Goal: Check status

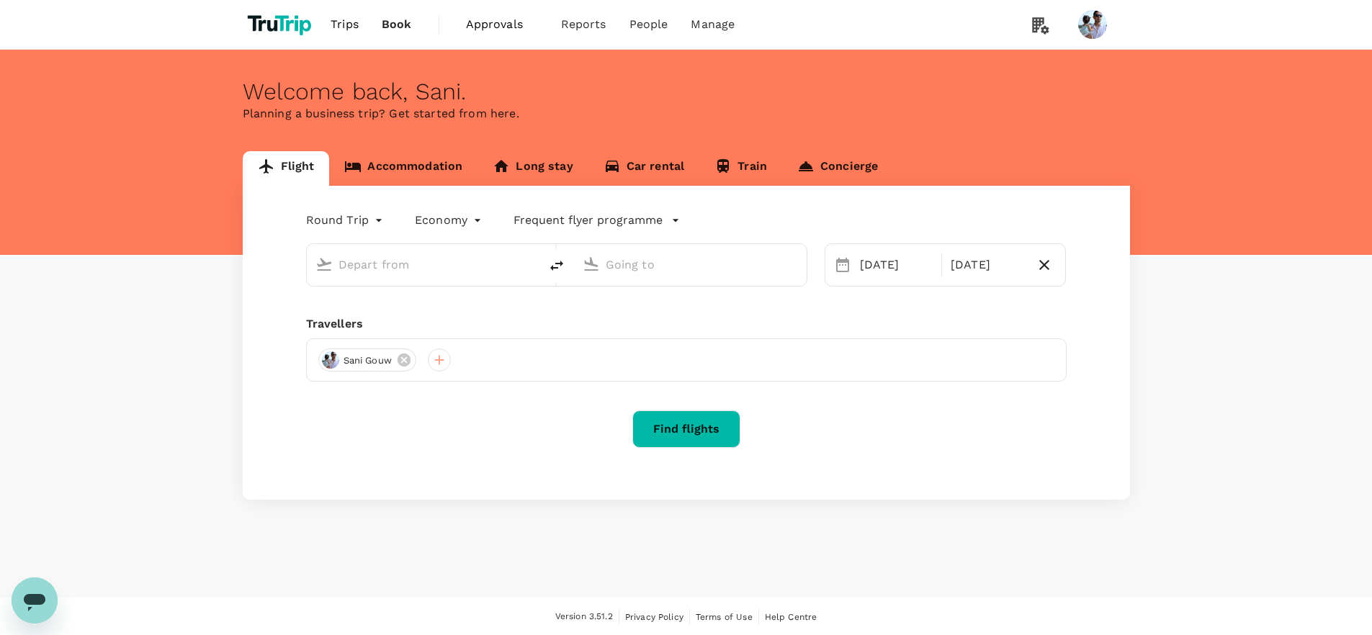
click at [497, 19] on span "Approvals" at bounding box center [502, 24] width 72 height 17
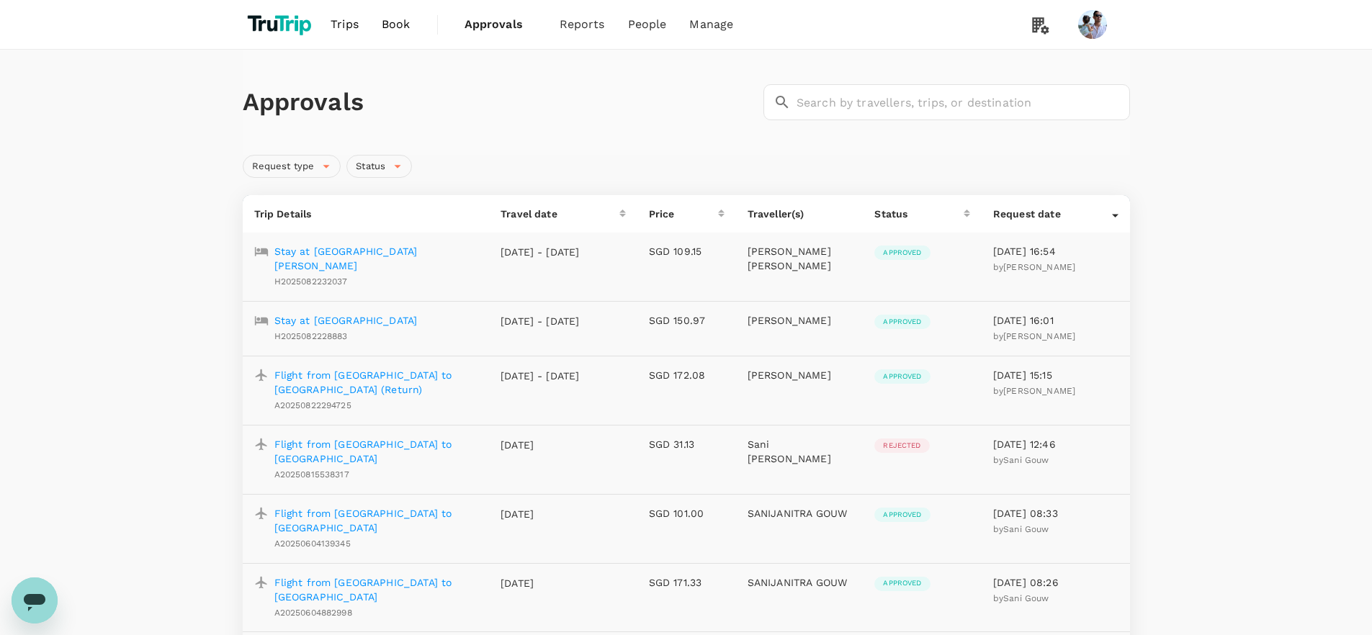
click at [446, 122] on div "Approvals ​ ​" at bounding box center [686, 102] width 887 height 105
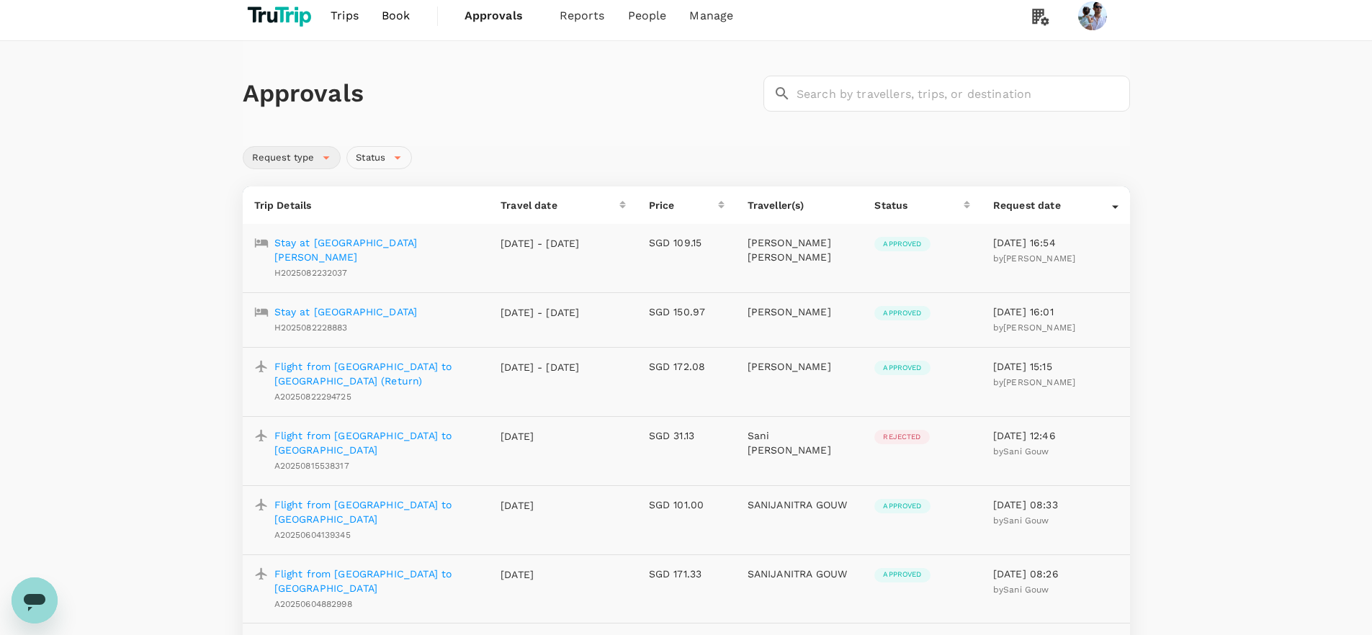
click at [319, 160] on span "Request type" at bounding box center [283, 158] width 80 height 14
drag, startPoint x: 490, startPoint y: 178, endPoint x: 469, endPoint y: 181, distance: 20.5
drag, startPoint x: 354, startPoint y: 150, endPoint x: 374, endPoint y: 153, distance: 19.8
click at [354, 150] on div "Status" at bounding box center [379, 157] width 66 height 23
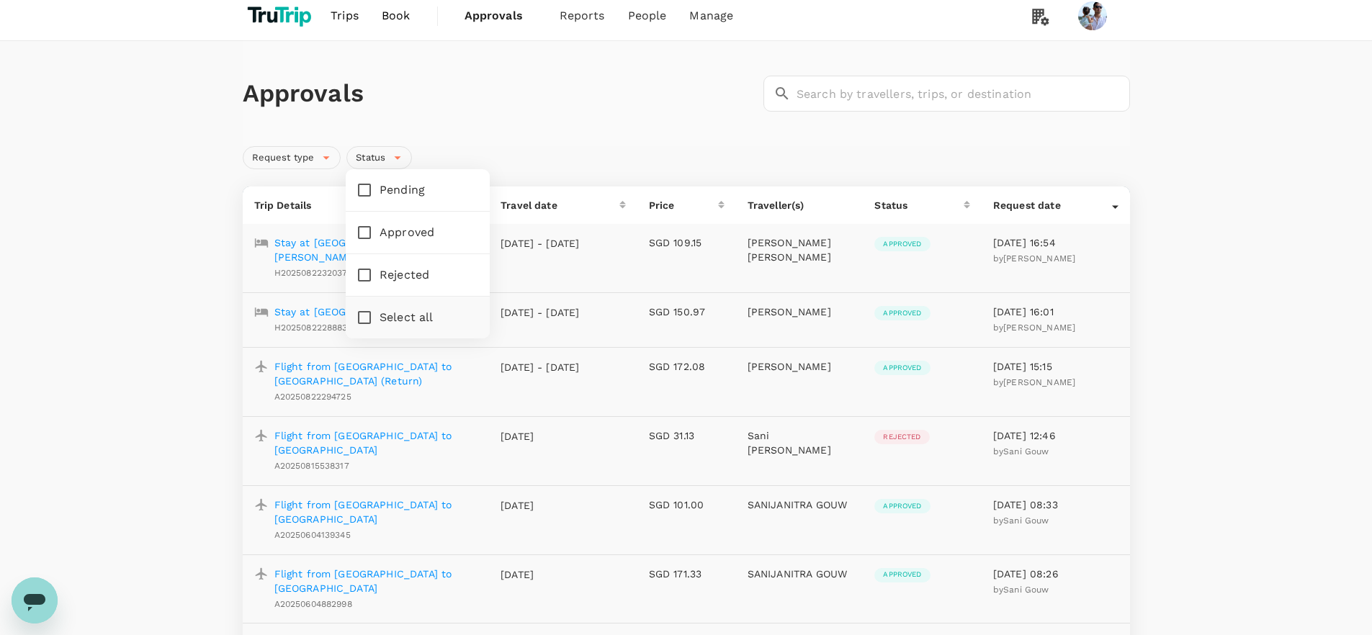
click at [451, 100] on h1 "Approvals" at bounding box center [500, 93] width 515 height 30
click at [336, 243] on p "Stay at [GEOGRAPHIC_DATA][PERSON_NAME]" at bounding box center [376, 249] width 204 height 29
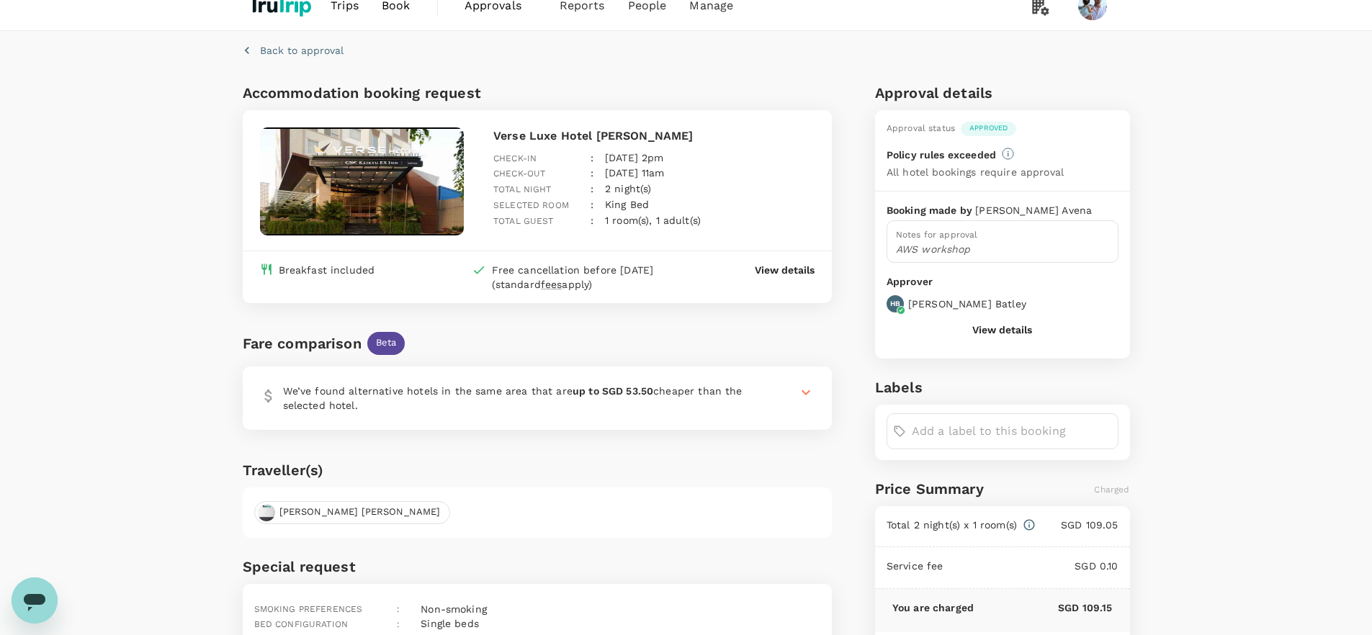
scroll to position [123, 0]
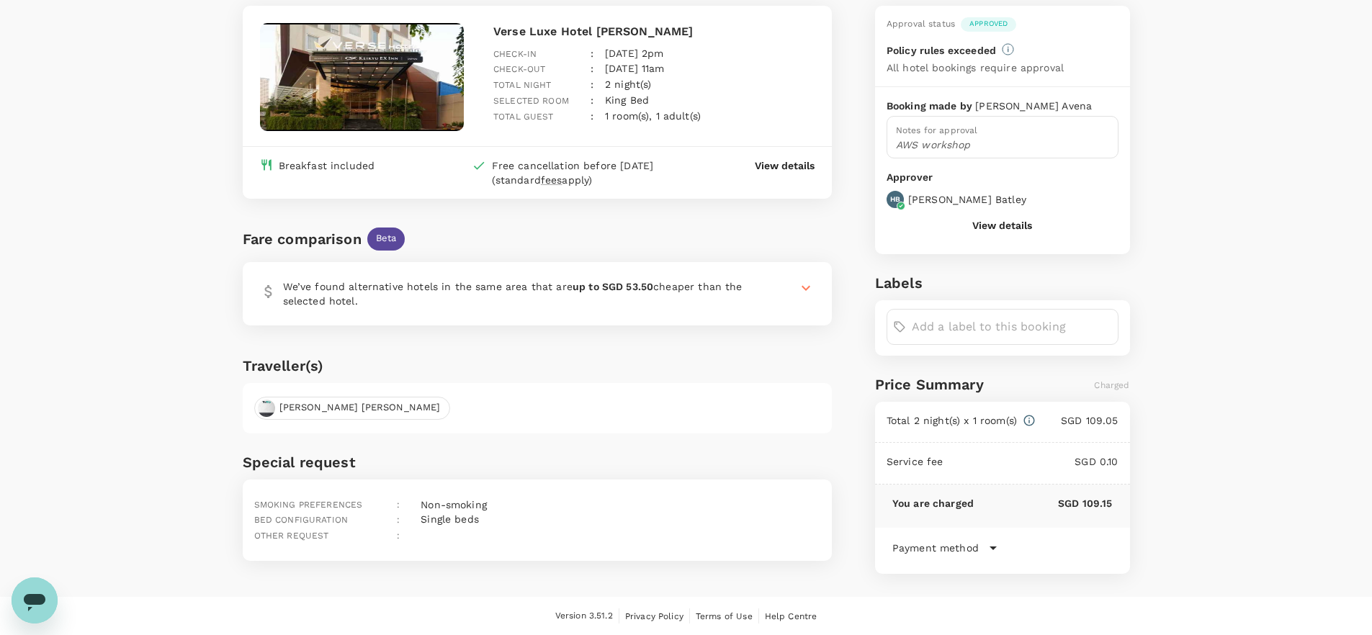
click at [981, 325] on input "text" at bounding box center [1011, 326] width 200 height 23
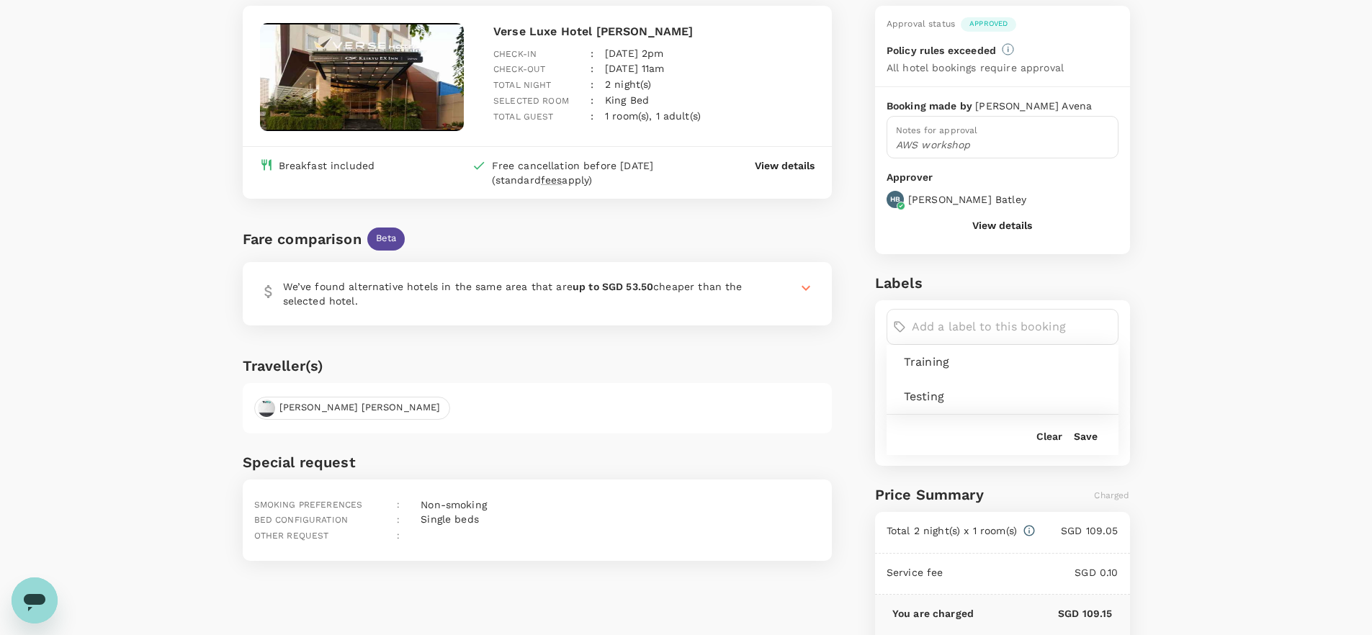
click at [755, 383] on div "[PERSON_NAME] [PERSON_NAME]" at bounding box center [538, 408] width 590 height 50
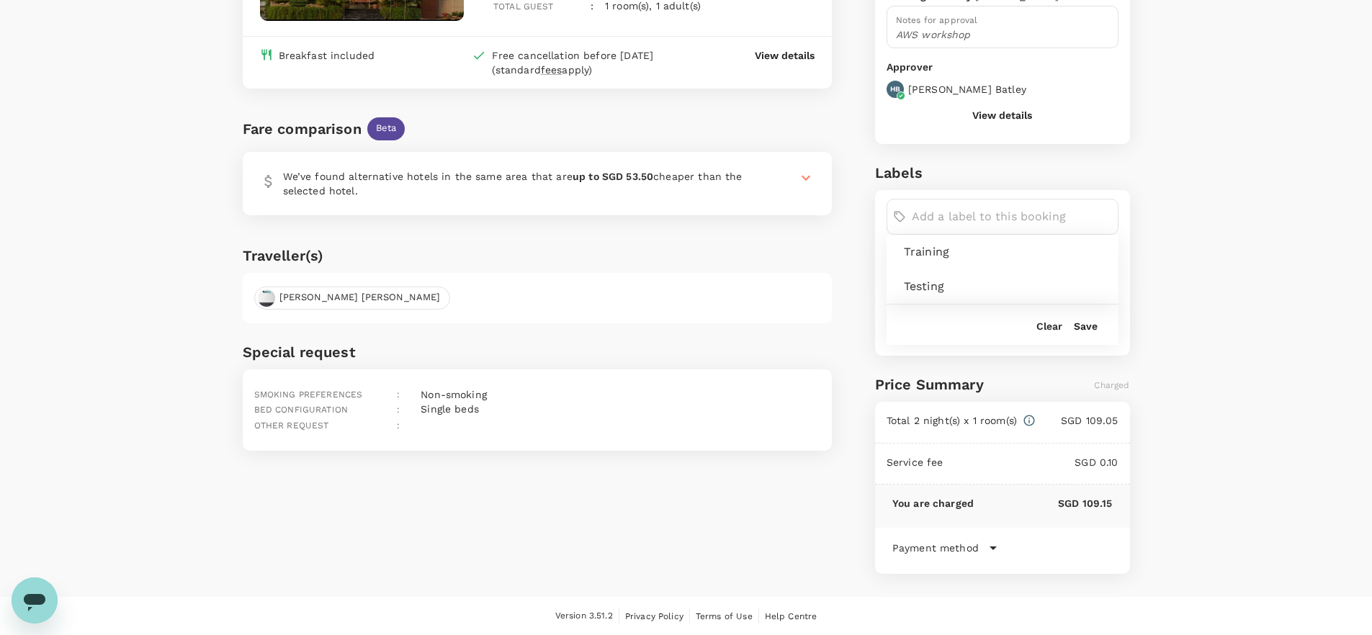
scroll to position [0, 0]
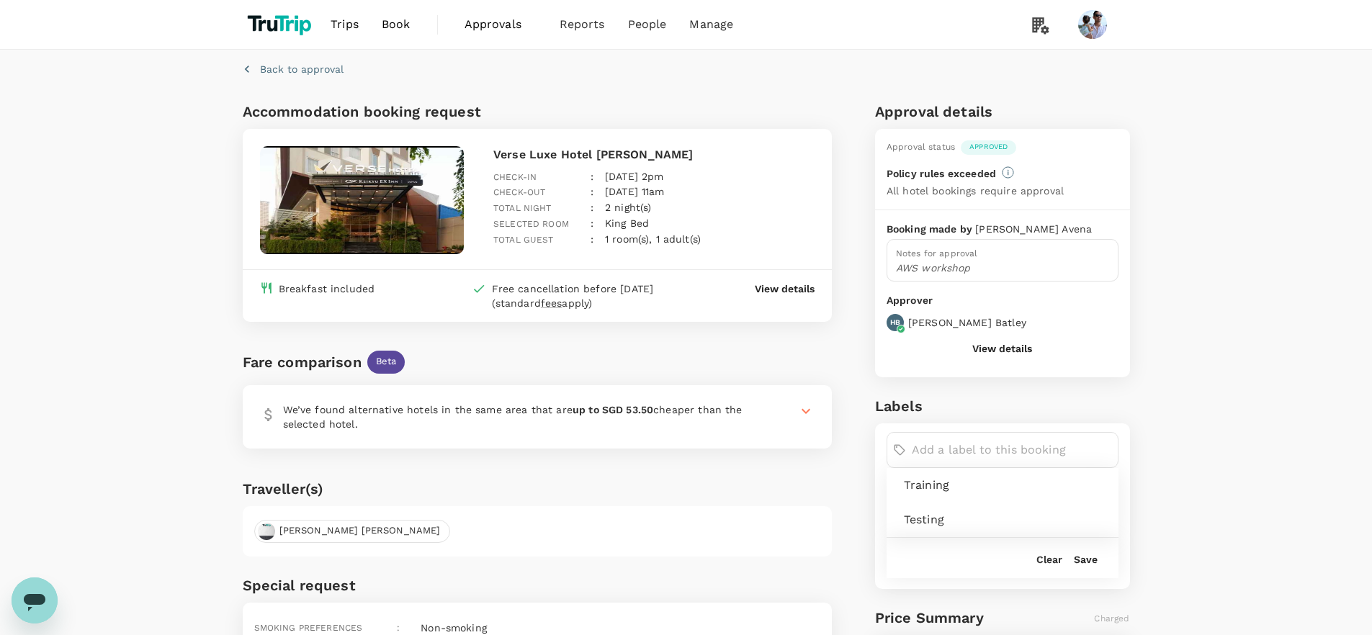
click at [387, 91] on div "Back to approval Accommodation booking request Verse Luxe Hotel [PERSON_NAME] C…" at bounding box center [686, 428] width 922 height 757
click at [306, 66] on p "Back to approval" at bounding box center [302, 69] width 84 height 14
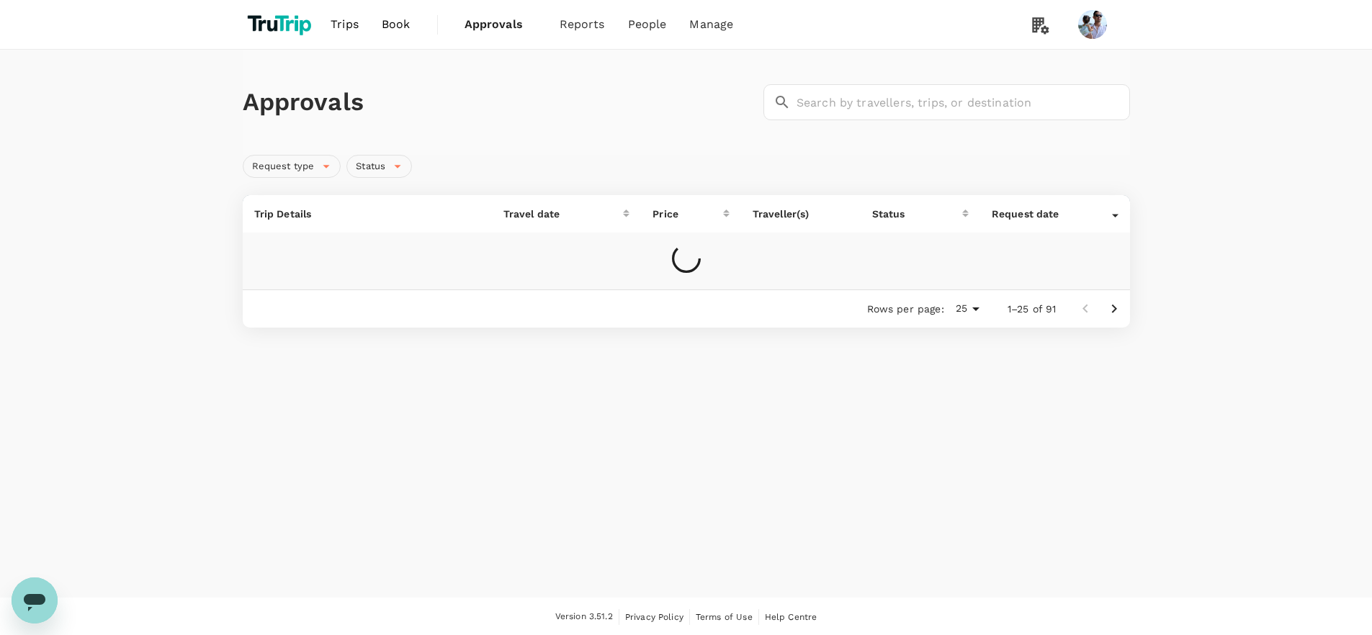
scroll to position [1, 0]
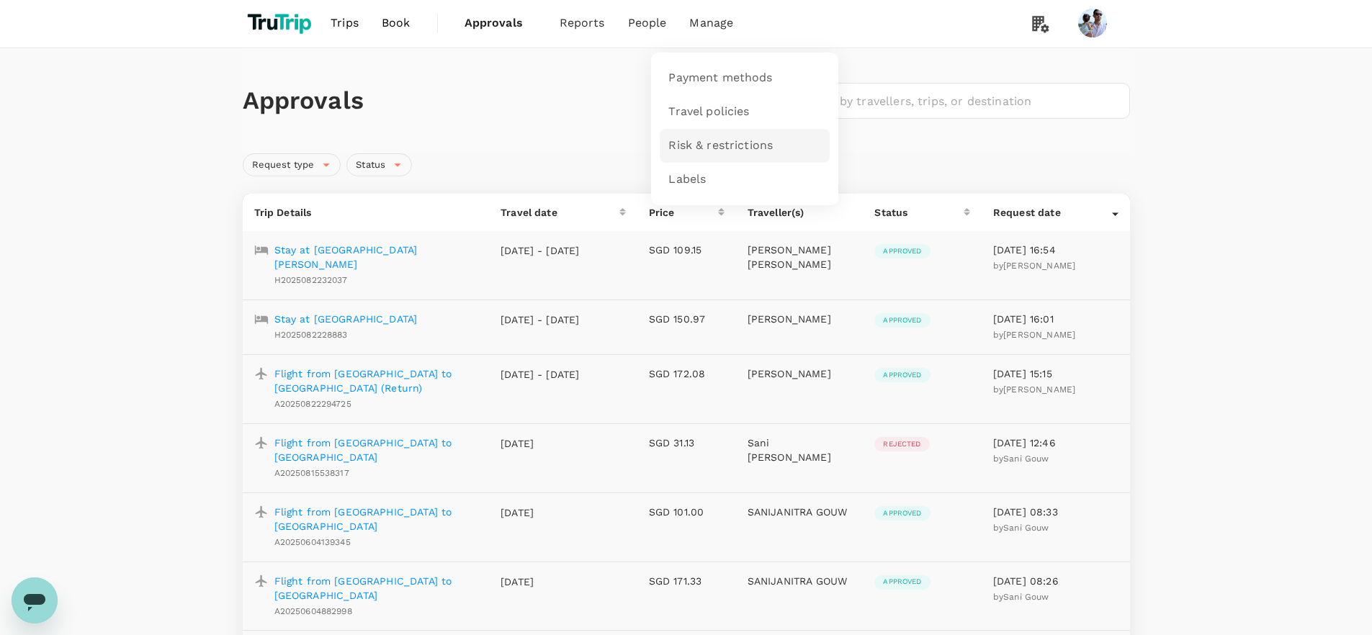
click at [712, 143] on span "Risk & restrictions" at bounding box center [720, 146] width 104 height 17
